Goal: Task Accomplishment & Management: Manage account settings

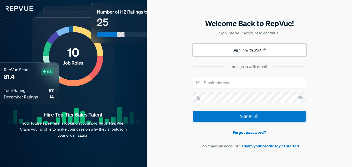
click at [237, 51] on button "Sign In with SSO" at bounding box center [249, 50] width 113 height 12
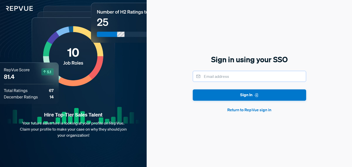
click at [216, 77] on input "email" at bounding box center [249, 76] width 113 height 11
type input "[PERSON_NAME][EMAIL_ADDRESS][PERSON_NAME][DOMAIN_NAME]"
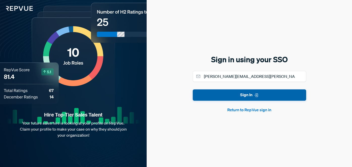
click at [234, 97] on button "Sign In" at bounding box center [249, 95] width 113 height 11
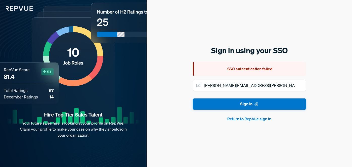
click at [246, 120] on button "Return to RepVue sign in" at bounding box center [249, 119] width 113 height 6
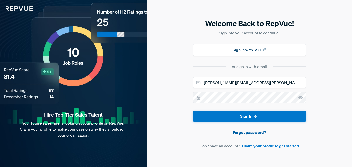
click at [253, 133] on link "Forgot password?" at bounding box center [249, 133] width 113 height 6
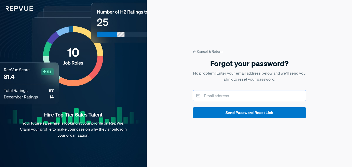
click at [221, 96] on input "email" at bounding box center [249, 95] width 113 height 11
type input "audrey.estrada@toasttab.com"
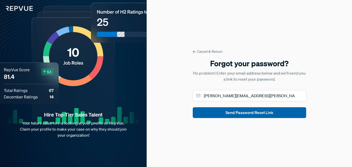
click at [239, 116] on button "Send Password Reset Link" at bounding box center [249, 112] width 113 height 11
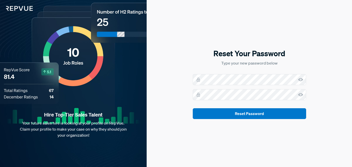
click at [300, 94] on icon at bounding box center [300, 94] width 5 height 5
click at [300, 79] on icon at bounding box center [300, 79] width 5 height 5
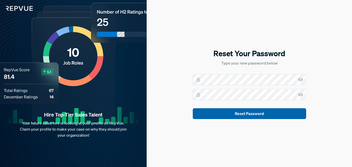
click at [253, 114] on button "Reset Password" at bounding box center [249, 113] width 113 height 11
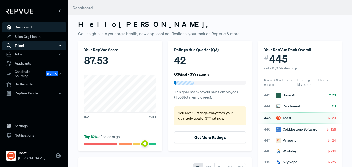
click at [25, 46] on div "Talent" at bounding box center [34, 46] width 64 height 9
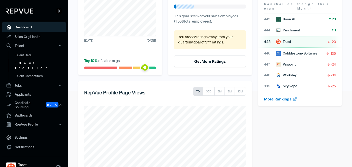
scroll to position [109, 0]
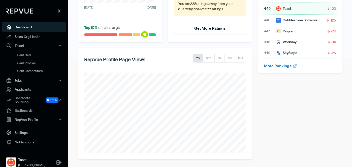
click at [74, 76] on div "Hello [PERSON_NAME] , Get insights into your org's health, new applicant notifi…" at bounding box center [210, 29] width 284 height 277
click at [77, 104] on div "RepVue Profile Page Views 7D 30D 3M 6M 12M" at bounding box center [165, 103] width 180 height 111
click at [76, 107] on div "RepVue Profile Page Views 7D 30D 3M 6M 12M" at bounding box center [165, 103] width 180 height 111
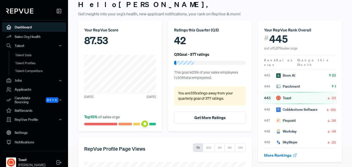
scroll to position [0, 0]
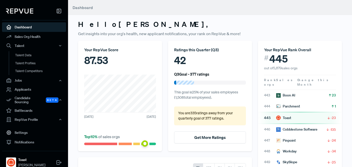
click at [75, 59] on div "Your RepVue Score 87.53 [DATE] [DATE] Top 10 % of sales orgs" at bounding box center [120, 96] width 90 height 111
click at [164, 81] on div "Your RepVue Score 87.53 [DATE] [DATE] Top 10 % of sales orgs" at bounding box center [120, 96] width 90 height 111
